Goal: Browse casually: Explore the website without a specific task or goal

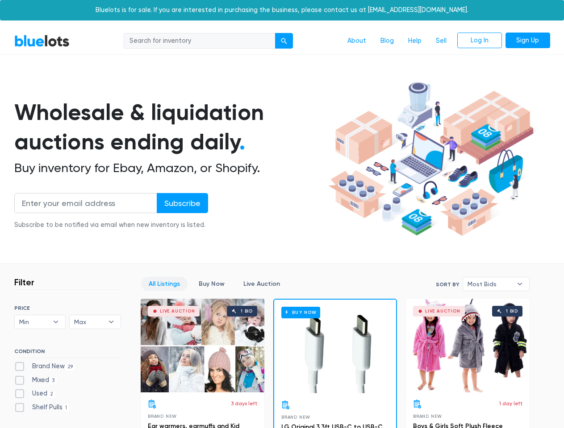
click at [284, 41] on div "submit" at bounding box center [284, 41] width 6 height 6
click at [182, 203] on input "Subscribe" at bounding box center [182, 203] width 51 height 20
click at [40, 322] on span "Min" at bounding box center [33, 321] width 29 height 13
click at [95, 322] on span "Max" at bounding box center [88, 321] width 29 height 13
click at [496, 284] on span "Most Bids" at bounding box center [489, 284] width 45 height 13
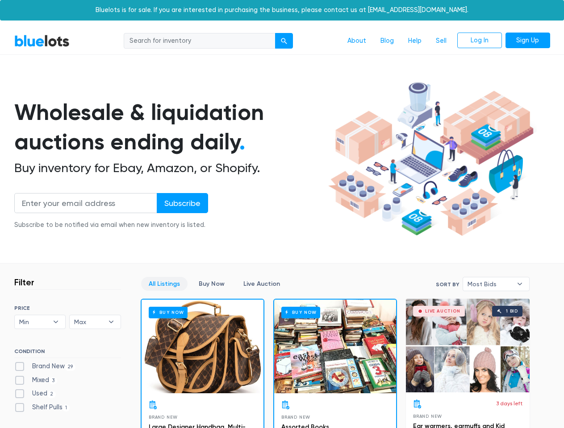
click at [284, 41] on div "submit" at bounding box center [284, 41] width 6 height 6
click at [182, 203] on input "Subscribe" at bounding box center [182, 203] width 51 height 20
click at [40, 322] on span "Min" at bounding box center [33, 321] width 29 height 13
click at [95, 322] on span "Max" at bounding box center [88, 321] width 29 height 13
click at [496, 284] on span "Most Bids" at bounding box center [489, 284] width 45 height 13
